Goal: Information Seeking & Learning: Learn about a topic

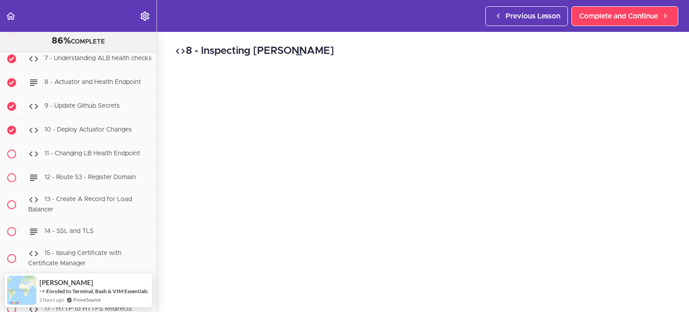
scroll to position [14901, 0]
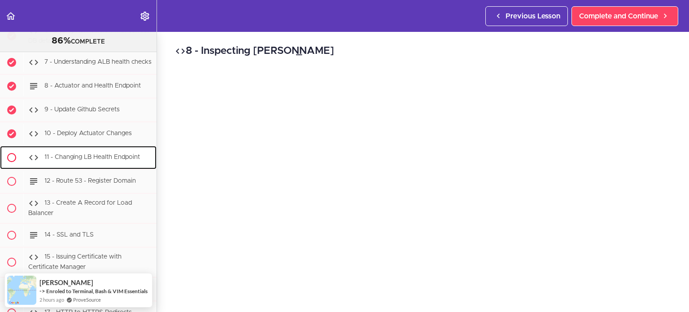
click at [110, 148] on div "11 - Changing LB Health Endpoint" at bounding box center [89, 158] width 133 height 20
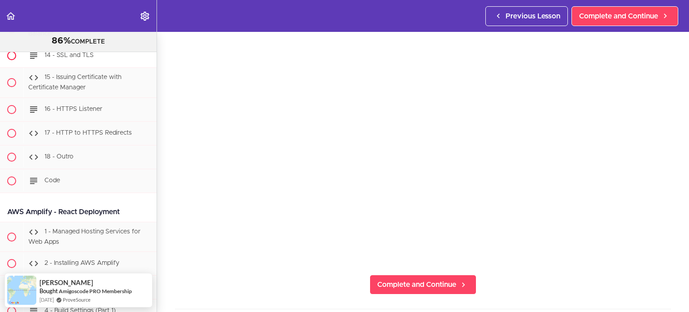
scroll to position [14944, 0]
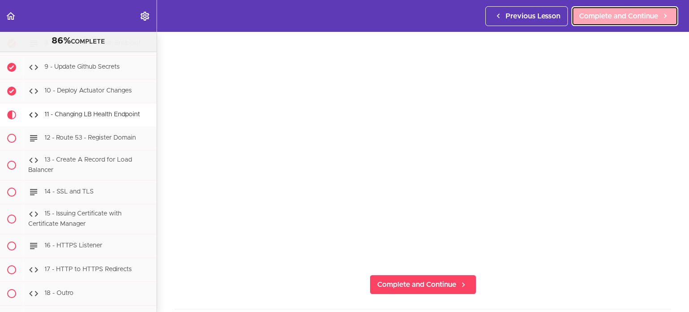
click at [634, 20] on span "Complete and Continue" at bounding box center [618, 16] width 79 height 11
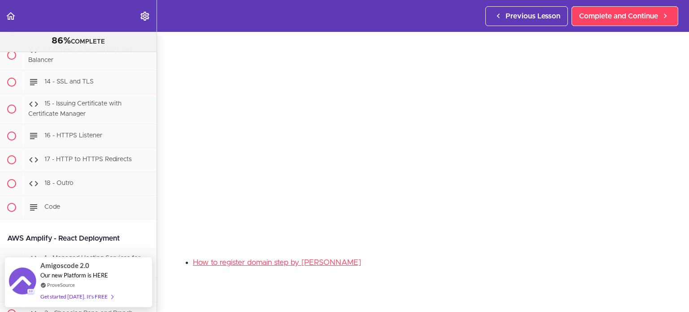
scroll to position [109, 0]
click at [255, 257] on link "How to register domain step by step guide" at bounding box center [277, 261] width 168 height 8
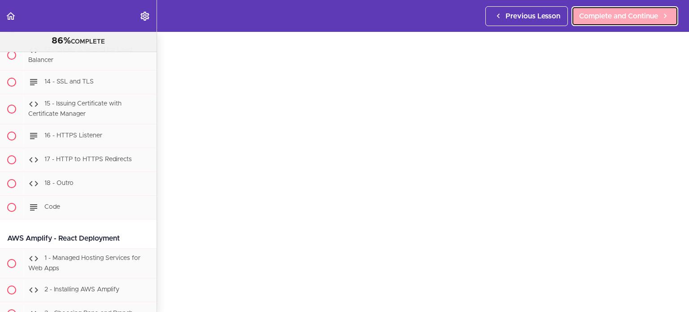
click at [631, 11] on span "Complete and Continue" at bounding box center [618, 16] width 79 height 11
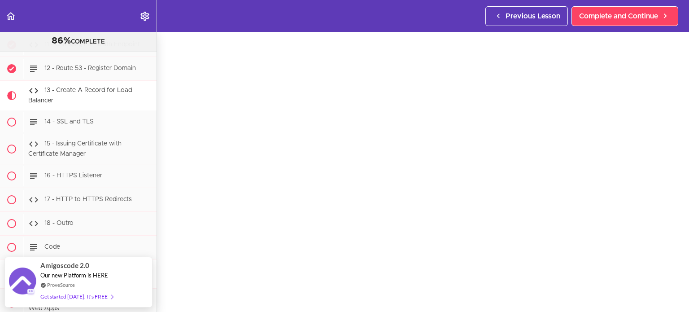
scroll to position [48, 0]
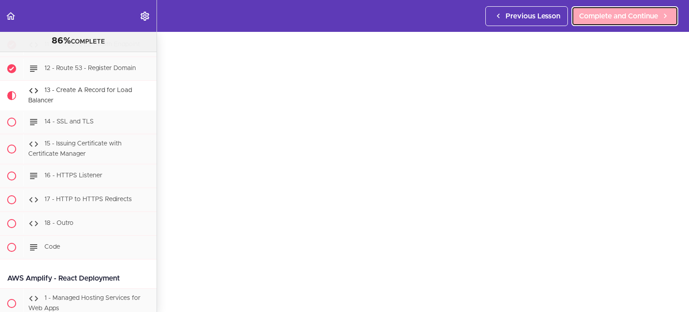
click at [642, 23] on link "Complete and Continue" at bounding box center [624, 16] width 107 height 20
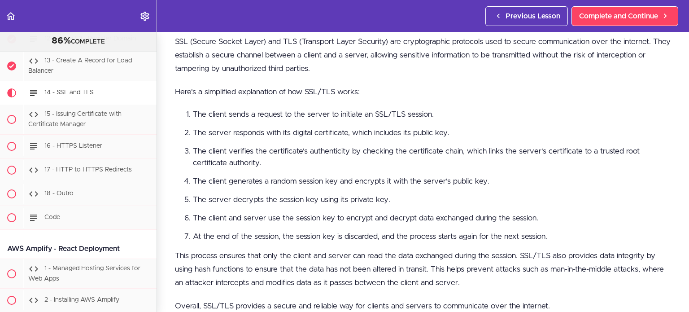
scroll to position [360, 0]
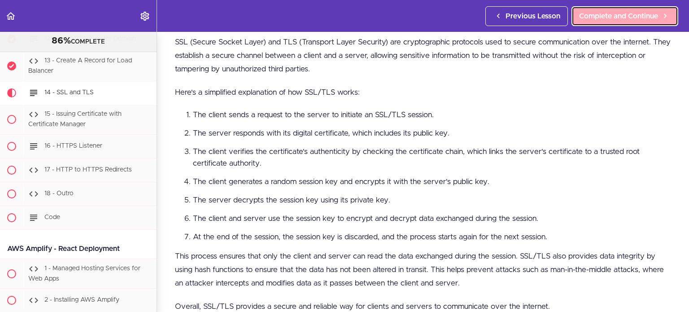
click at [595, 8] on link "Complete and Continue" at bounding box center [624, 16] width 107 height 20
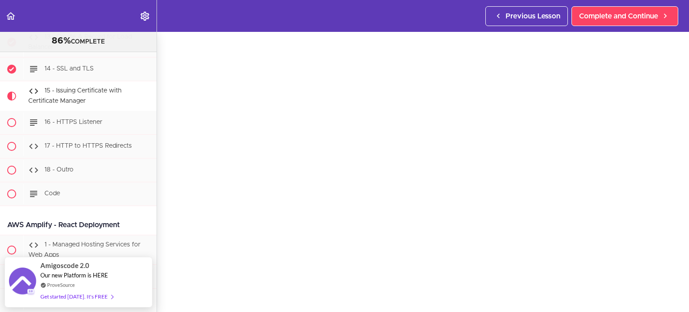
scroll to position [17, 0]
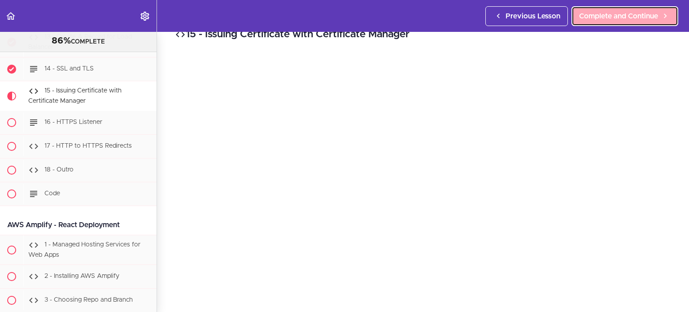
click at [633, 19] on span "Complete and Continue" at bounding box center [618, 16] width 79 height 11
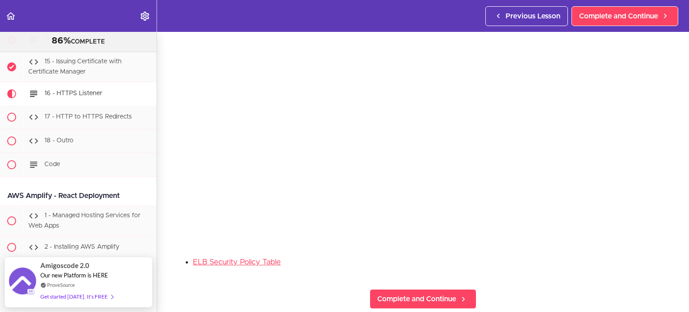
scroll to position [110, 0]
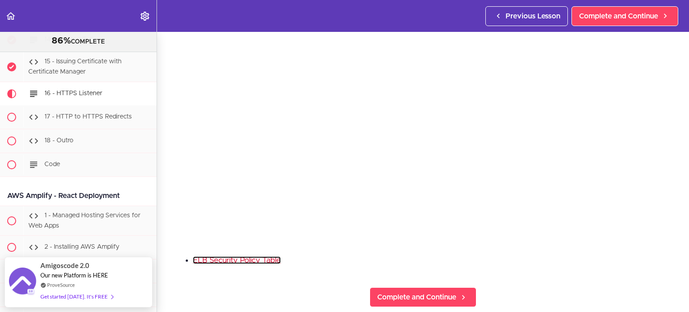
click at [258, 256] on link "ELB Security Policy Table" at bounding box center [237, 260] width 88 height 8
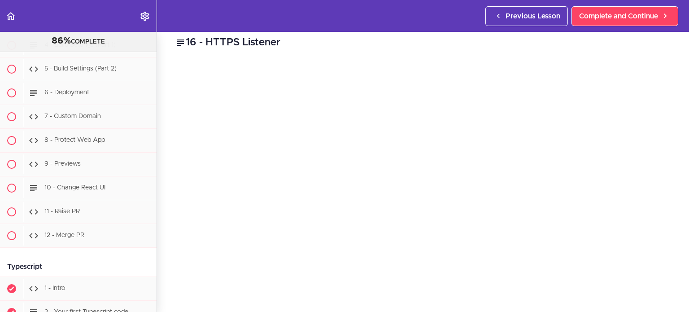
scroll to position [9, 0]
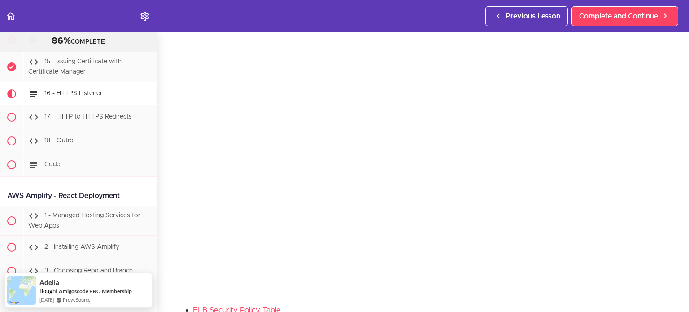
scroll to position [181, 0]
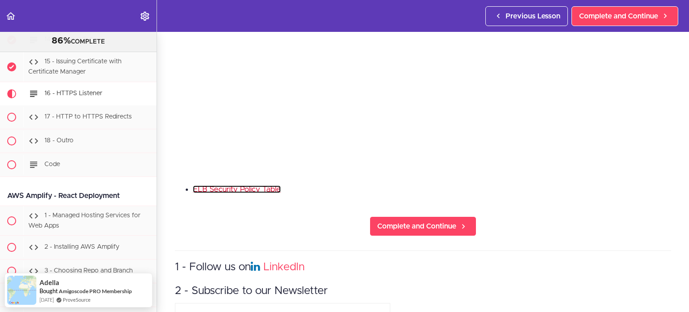
click at [260, 186] on link "ELB Security Policy Table" at bounding box center [237, 189] width 88 height 8
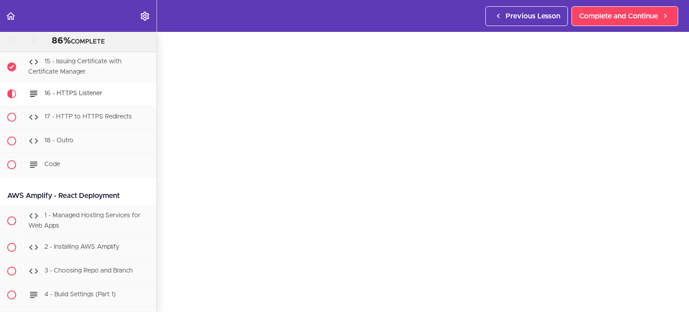
scroll to position [23, 0]
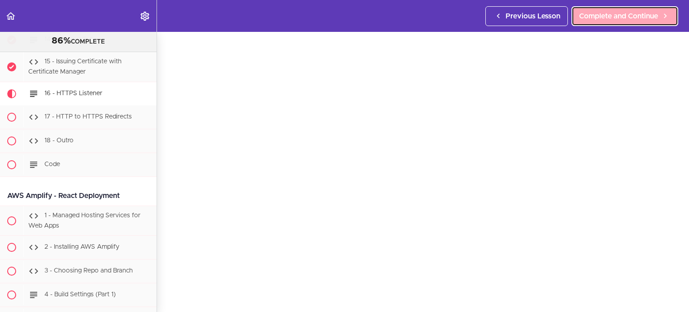
click at [603, 14] on span "Complete and Continue" at bounding box center [618, 16] width 79 height 11
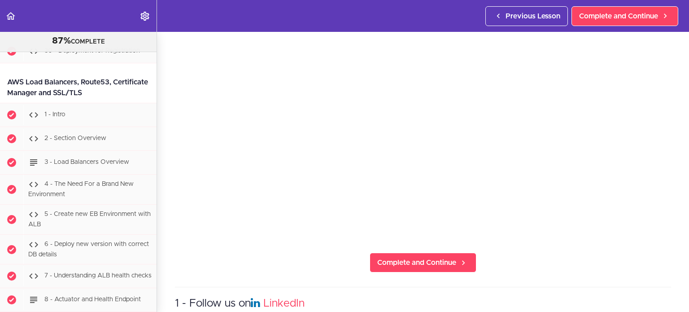
scroll to position [66, 0]
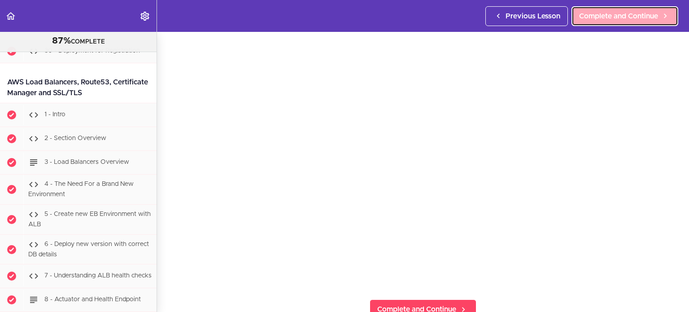
click at [659, 19] on link "Complete and Continue" at bounding box center [624, 16] width 107 height 20
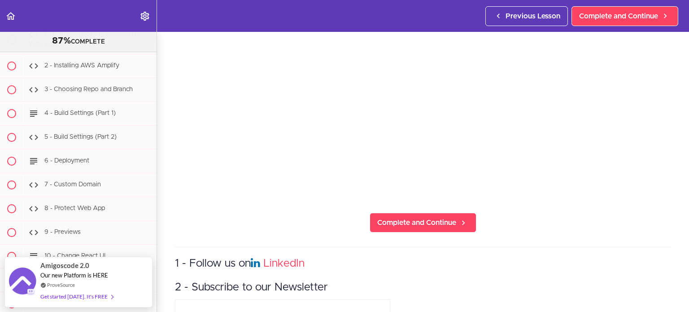
scroll to position [70, 0]
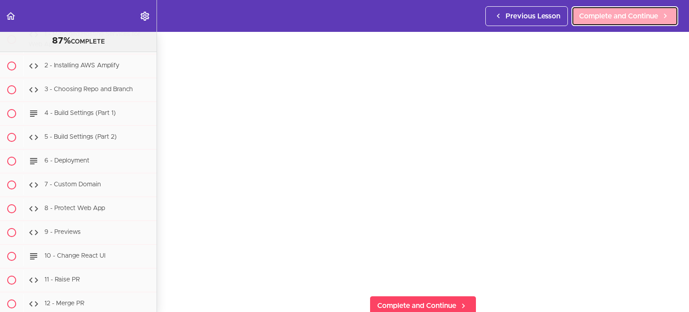
click at [629, 17] on span "Complete and Continue" at bounding box center [618, 16] width 79 height 11
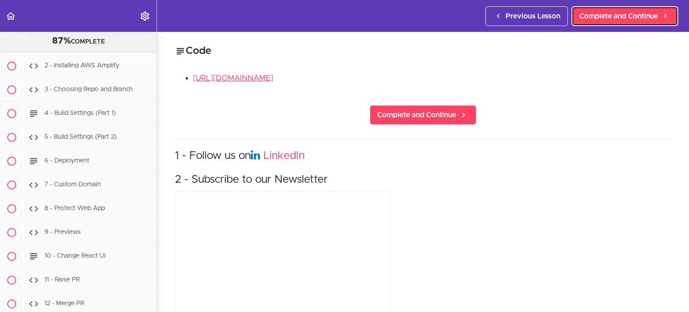
scroll to position [15168, 0]
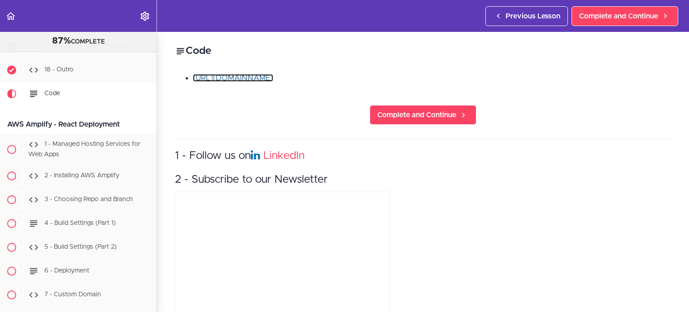
click at [273, 80] on link "[URL][DOMAIN_NAME]" at bounding box center [233, 78] width 80 height 8
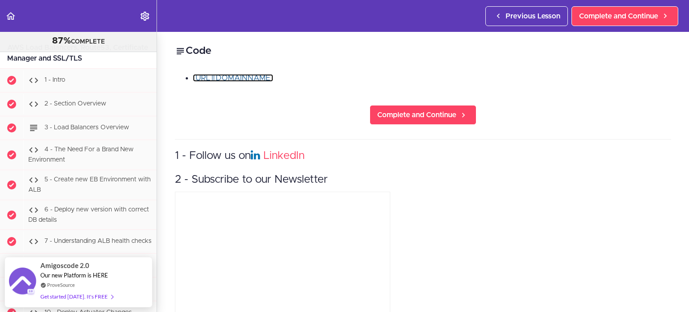
scroll to position [14625, 0]
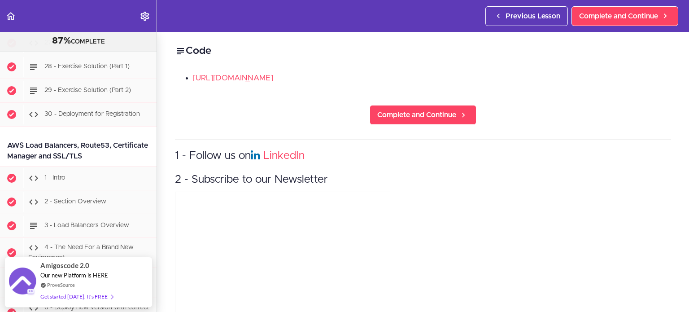
drag, startPoint x: 7, startPoint y: 125, endPoint x: 124, endPoint y: 137, distance: 117.7
click at [124, 137] on div "AWS Load Balancers, Route53, Certificate Manager and SSL/TLS" at bounding box center [78, 150] width 156 height 31
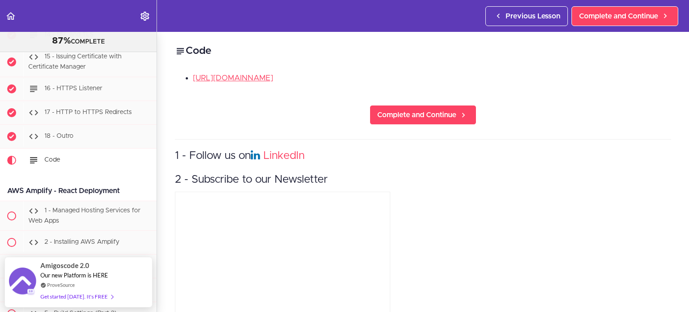
scroll to position [15102, 0]
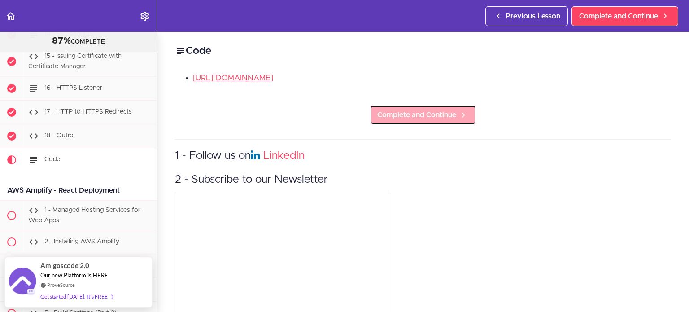
click at [412, 113] on span "Complete and Continue" at bounding box center [416, 114] width 79 height 11
